Goal: Task Accomplishment & Management: Use online tool/utility

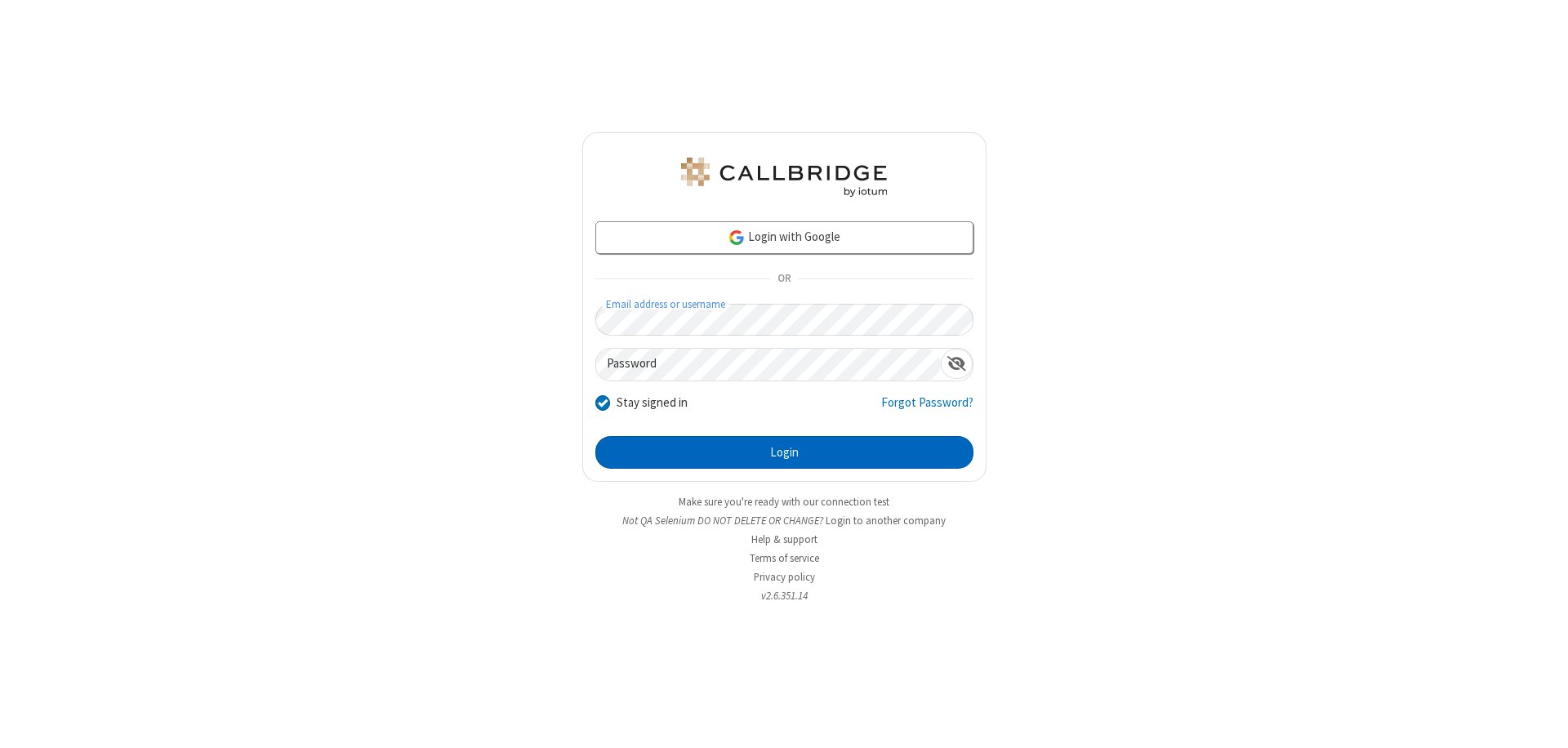
click at [784, 452] on button "Login" at bounding box center [784, 452] width 378 height 33
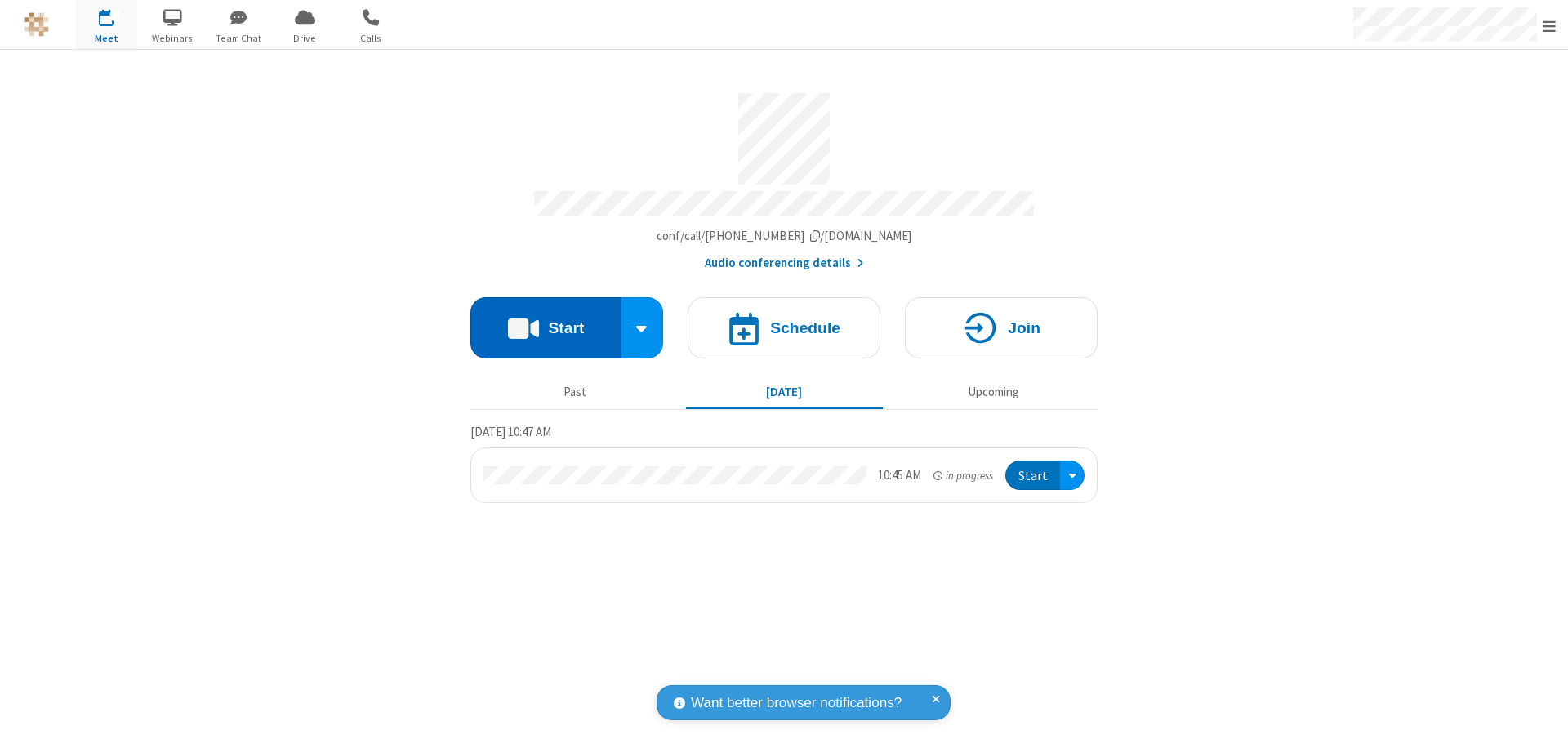
click at [546, 320] on button "Start" at bounding box center [546, 328] width 151 height 62
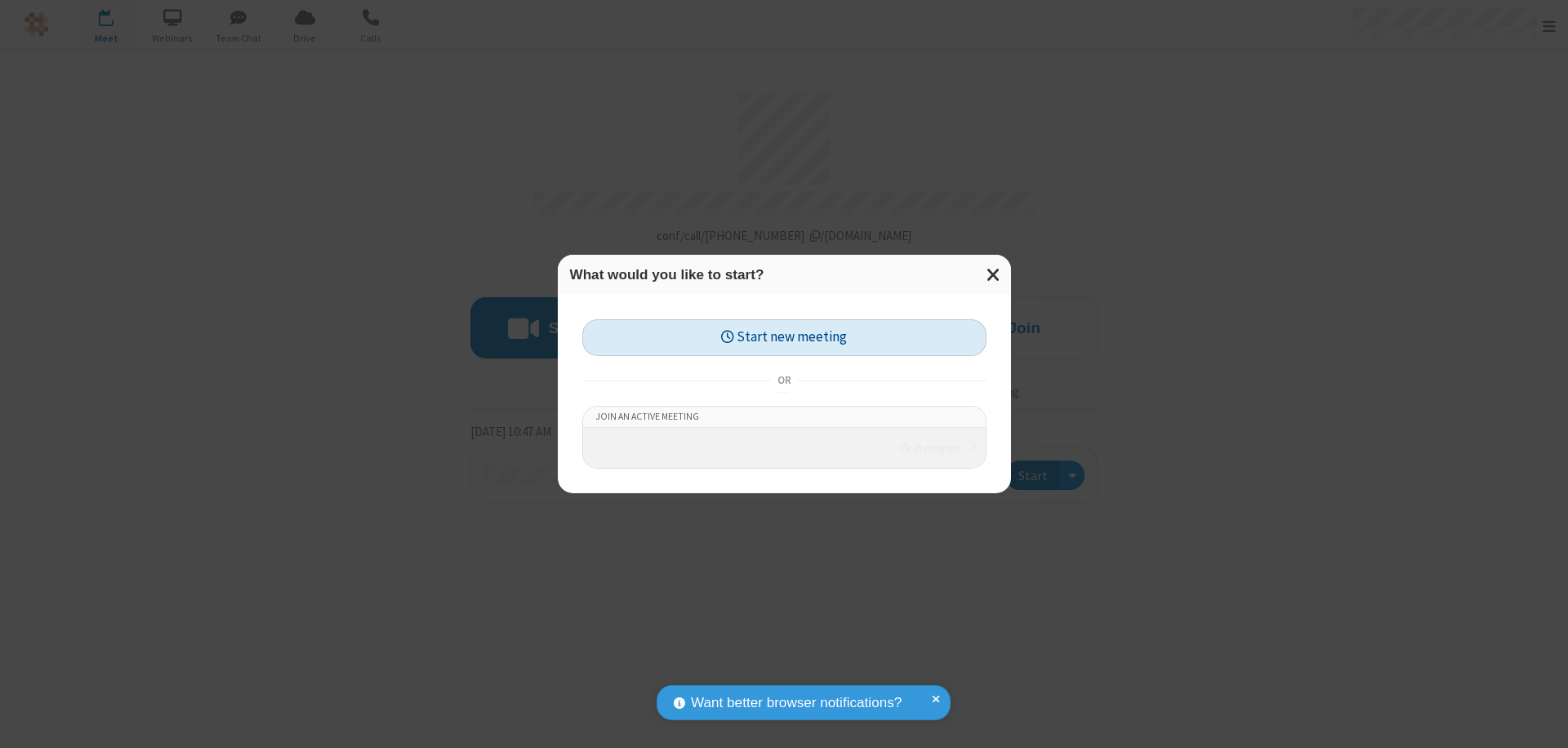
click at [784, 333] on button "Start new meeting" at bounding box center [784, 337] width 405 height 36
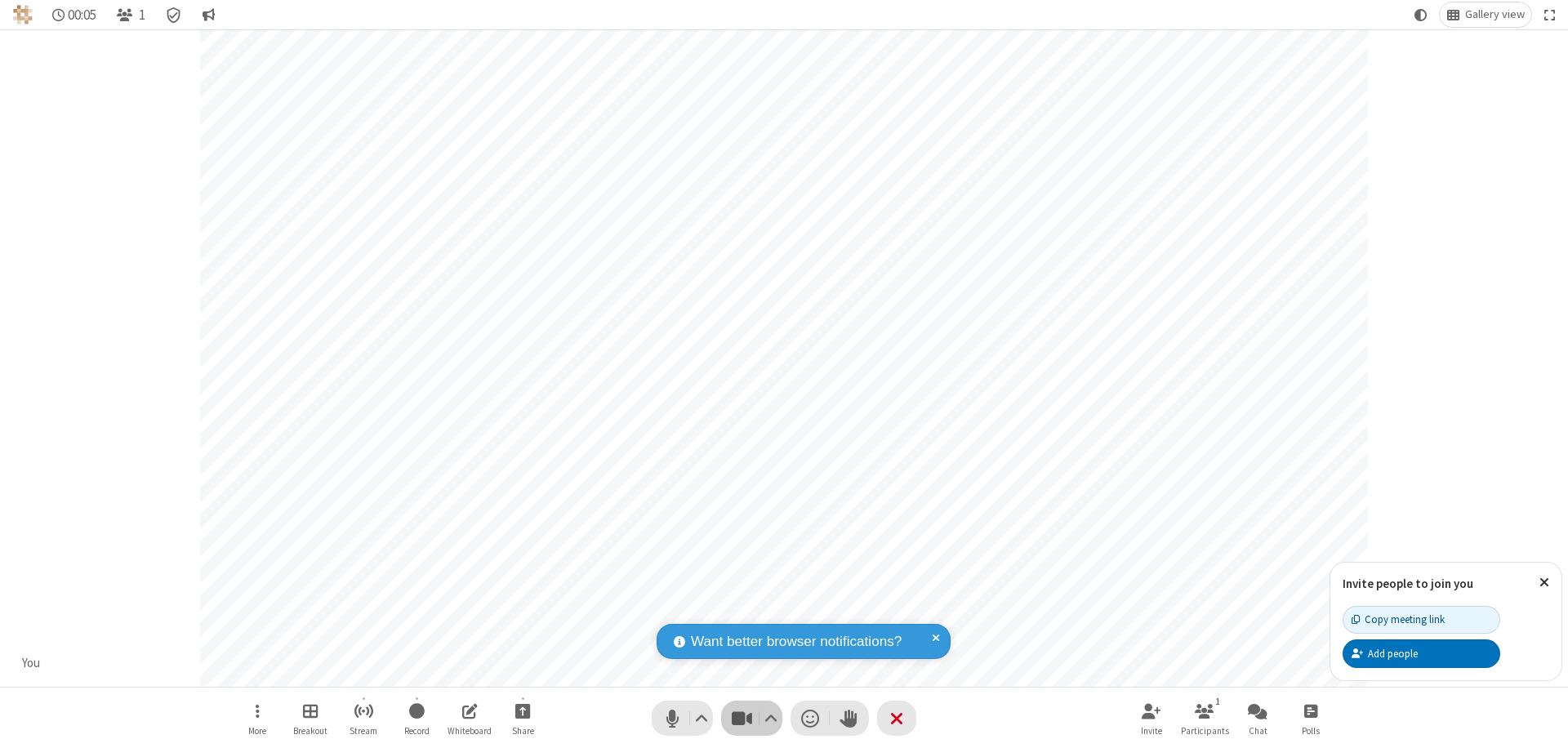
click at [742, 718] on span "Stop video (⌘+Shift+V)" at bounding box center [742, 718] width 24 height 23
click at [742, 718] on span "Start video (⌘+Shift+V)" at bounding box center [742, 718] width 24 height 23
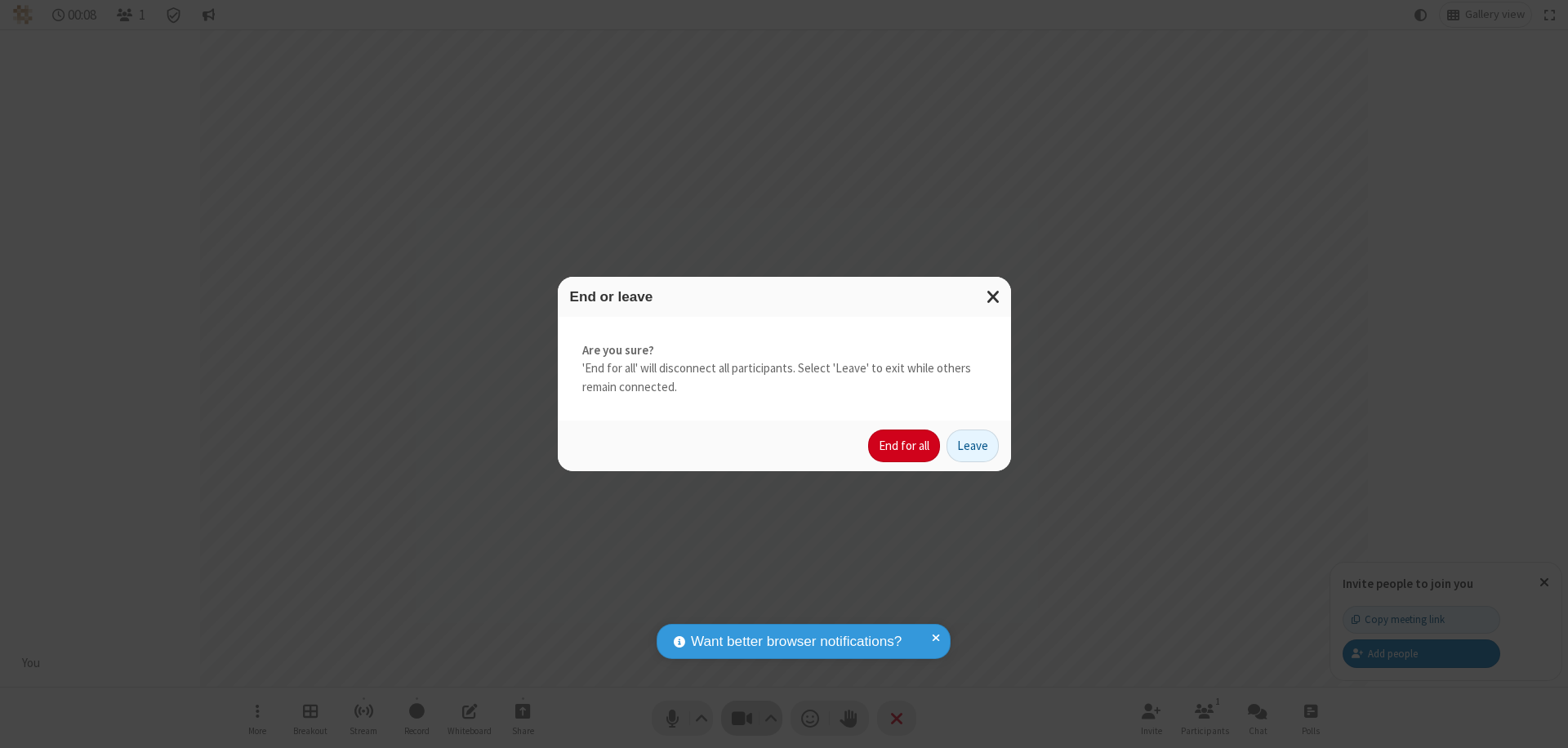
click at [905, 446] on button "End for all" at bounding box center [904, 446] width 72 height 33
